Goal: Contribute content

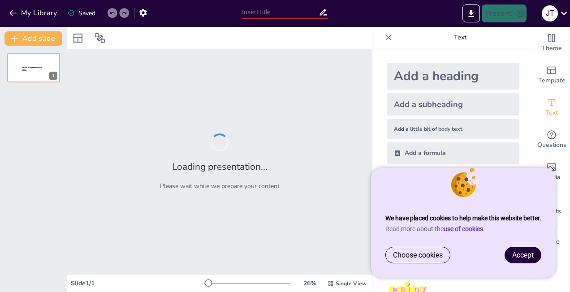
click at [512, 254] on span "Accept" at bounding box center [522, 255] width 21 height 9
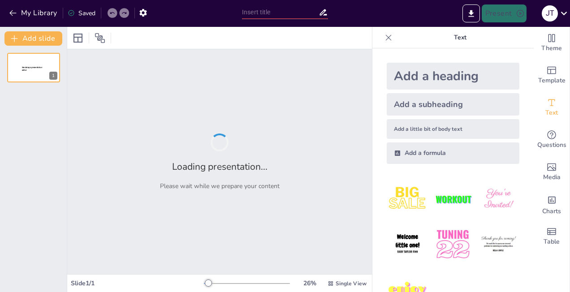
type input "Project management in [DATE] and what to expect with the future dominance of AI"
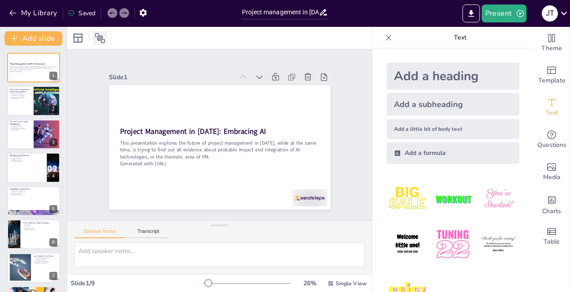
click at [99, 35] on icon at bounding box center [100, 38] width 10 height 10
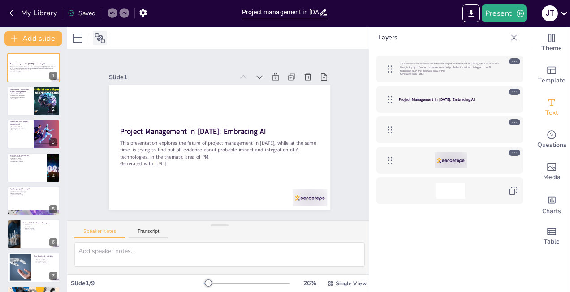
click at [99, 35] on icon at bounding box center [100, 38] width 10 height 10
click at [515, 36] on icon at bounding box center [514, 37] width 6 height 6
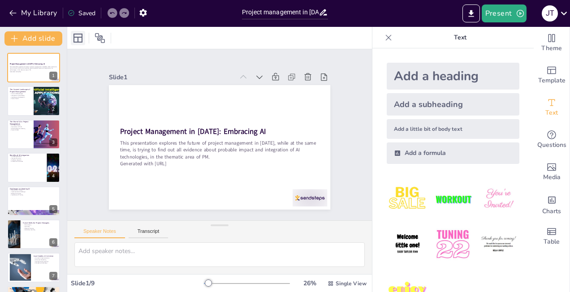
click at [78, 37] on icon at bounding box center [77, 38] width 9 height 9
click at [227, 123] on div "Project Management in [DATE]: Embracing AI This presentation explores the futur…" at bounding box center [217, 147] width 242 height 168
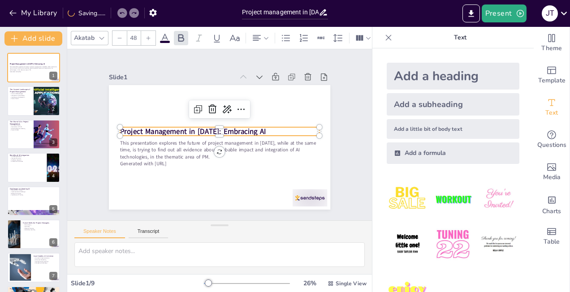
click at [404, 70] on div "Add a heading" at bounding box center [453, 76] width 133 height 27
type input "68"
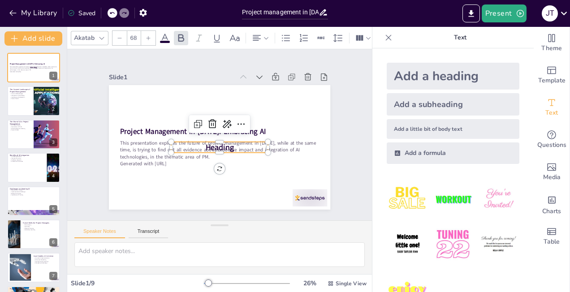
click at [112, 13] on icon at bounding box center [111, 12] width 5 height 5
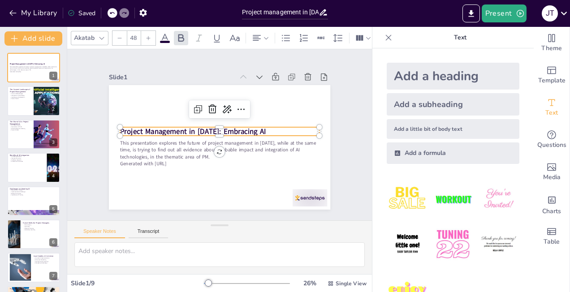
click at [206, 124] on strong "Project Management in [DATE]: Embracing AI" at bounding box center [194, 126] width 145 height 40
click at [241, 110] on icon at bounding box center [247, 116] width 13 height 13
click at [208, 65] on div "Slide 1 Project Management in [DATE]: Embracing AI This presentation explores t…" at bounding box center [219, 135] width 267 height 240
click at [252, 124] on strong "Project Management in [DATE]: Embracing AI" at bounding box center [195, 123] width 142 height 55
click at [40, 100] on div at bounding box center [47, 101] width 64 height 30
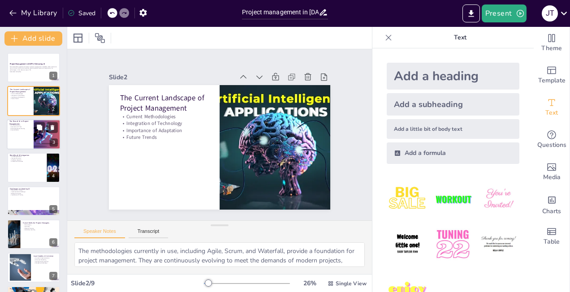
click at [33, 139] on div at bounding box center [34, 134] width 54 height 30
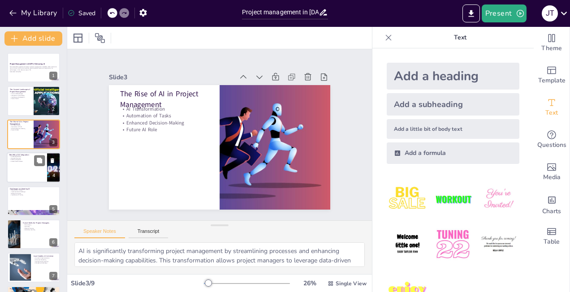
click at [37, 167] on div at bounding box center [34, 167] width 54 height 30
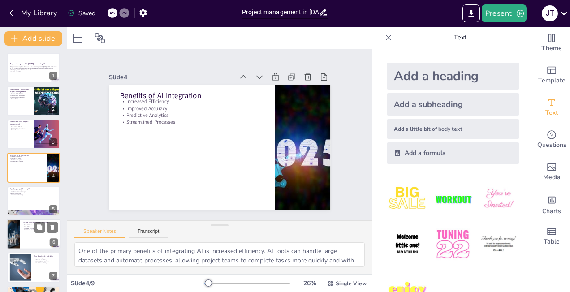
click at [28, 228] on p "Strategic Thinking" at bounding box center [40, 229] width 35 height 2
type textarea "Data literacy is becoming increasingly important for project managers as they m…"
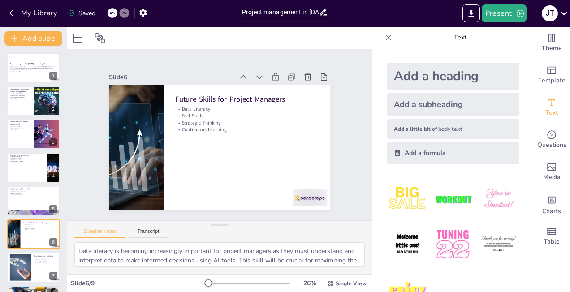
scroll to position [64, 0]
